Goal: Task Accomplishment & Management: Use online tool/utility

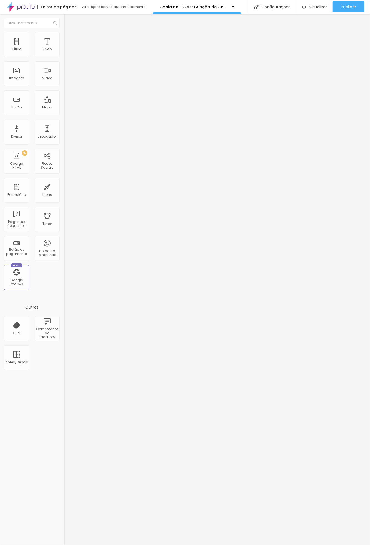
click at [64, 35] on img at bounding box center [66, 34] width 5 height 5
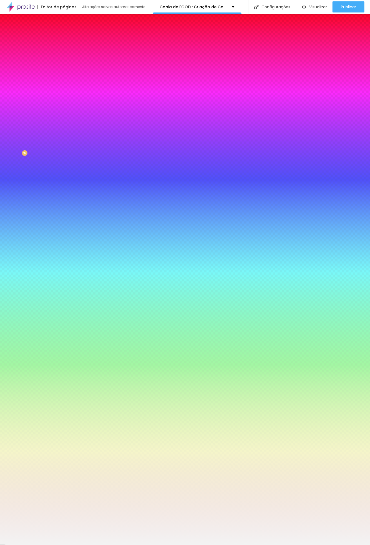
click at [64, 75] on div at bounding box center [96, 75] width 64 height 0
type input "#FAF9F9"
drag, startPoint x: 14, startPoint y: 112, endPoint x: 9, endPoint y: 108, distance: 6.5
click at [9, 108] on div at bounding box center [185, 272] width 370 height 545
click at [64, 311] on div "Editar Seção Conteúdo Estilo Avançado Imagem de fundo Adicionar imagem Efeito d…" at bounding box center [96, 279] width 64 height 531
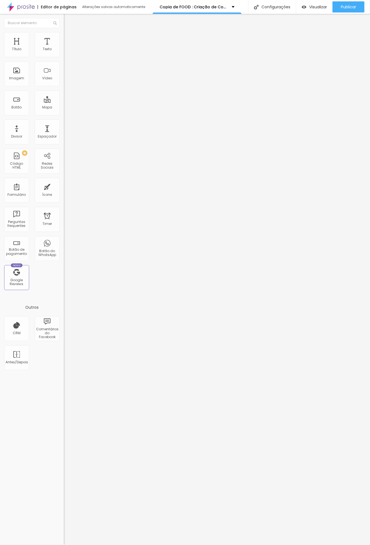
click at [69, 38] on span "Estilo" at bounding box center [73, 36] width 9 height 5
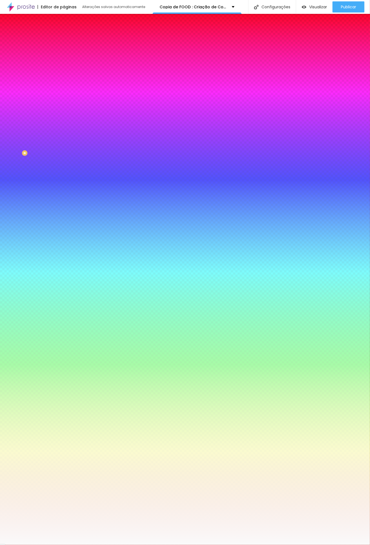
click at [64, 75] on div at bounding box center [96, 75] width 64 height 0
type input "#FFFFFF"
drag, startPoint x: 9, startPoint y: 109, endPoint x: 7, endPoint y: 107, distance: 2.9
click at [64, 81] on div at bounding box center [96, 81] width 64 height 0
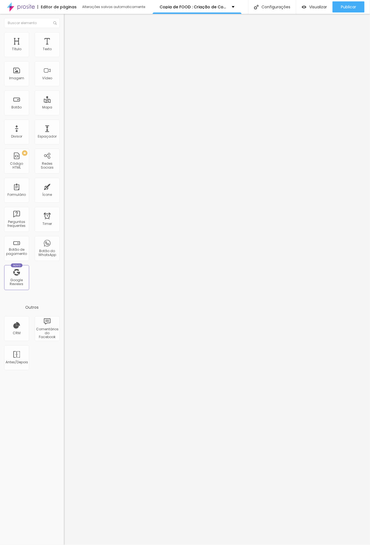
click at [66, 52] on icon "button" at bounding box center [67, 49] width 3 height 3
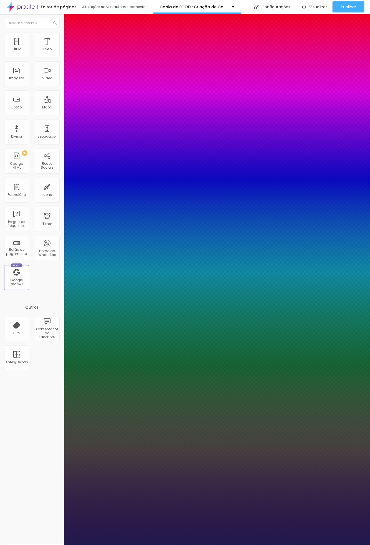
type input "1"
type input "25"
type input "1"
type input "24"
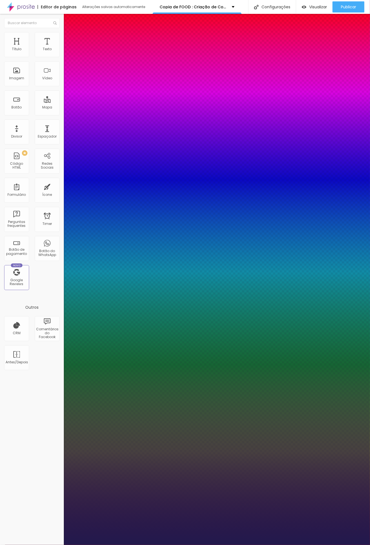
type input "24"
type input "1"
type input "23"
type input "1"
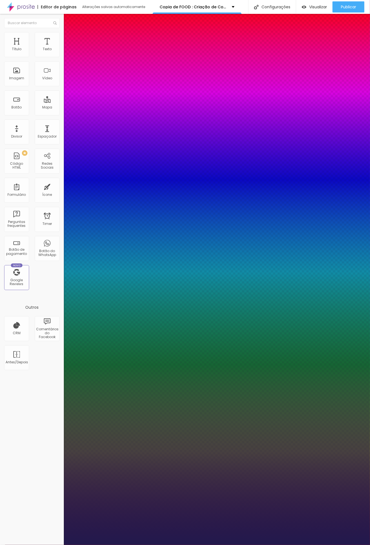
type input "23"
click at [214, 544] on div at bounding box center [185, 545] width 370 height 0
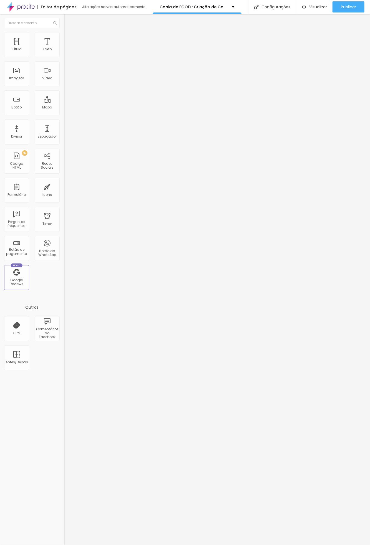
click at [64, 35] on li "Avançado" at bounding box center [96, 35] width 64 height 6
type input "3"
type input "2"
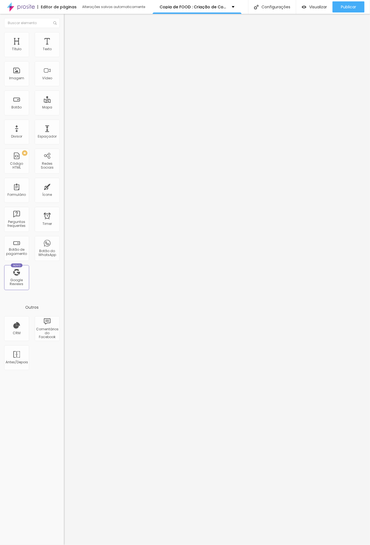
type input "4"
click at [64, 180] on input "range" at bounding box center [82, 182] width 36 height 4
type input "8"
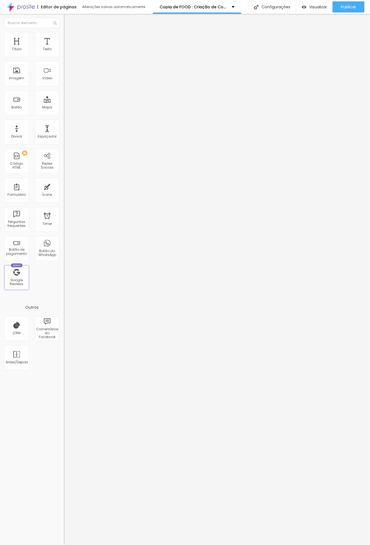
type input "8"
type input "7"
type input "6"
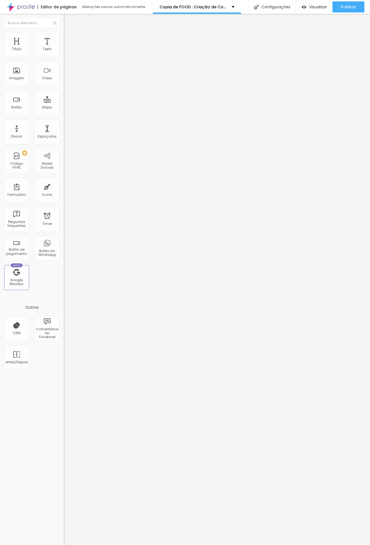
type input "6"
click at [64, 102] on input "range" at bounding box center [82, 104] width 36 height 4
click at [64, 48] on span "Trocar imagem" at bounding box center [79, 45] width 30 height 5
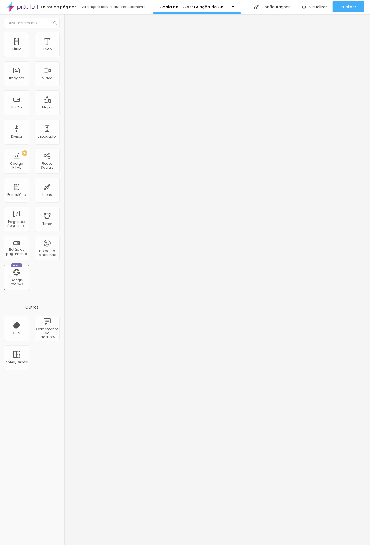
scroll to position [556, 0]
click at [350, 5] on span "Publicar" at bounding box center [347, 7] width 15 height 4
